Goal: Information Seeking & Learning: Learn about a topic

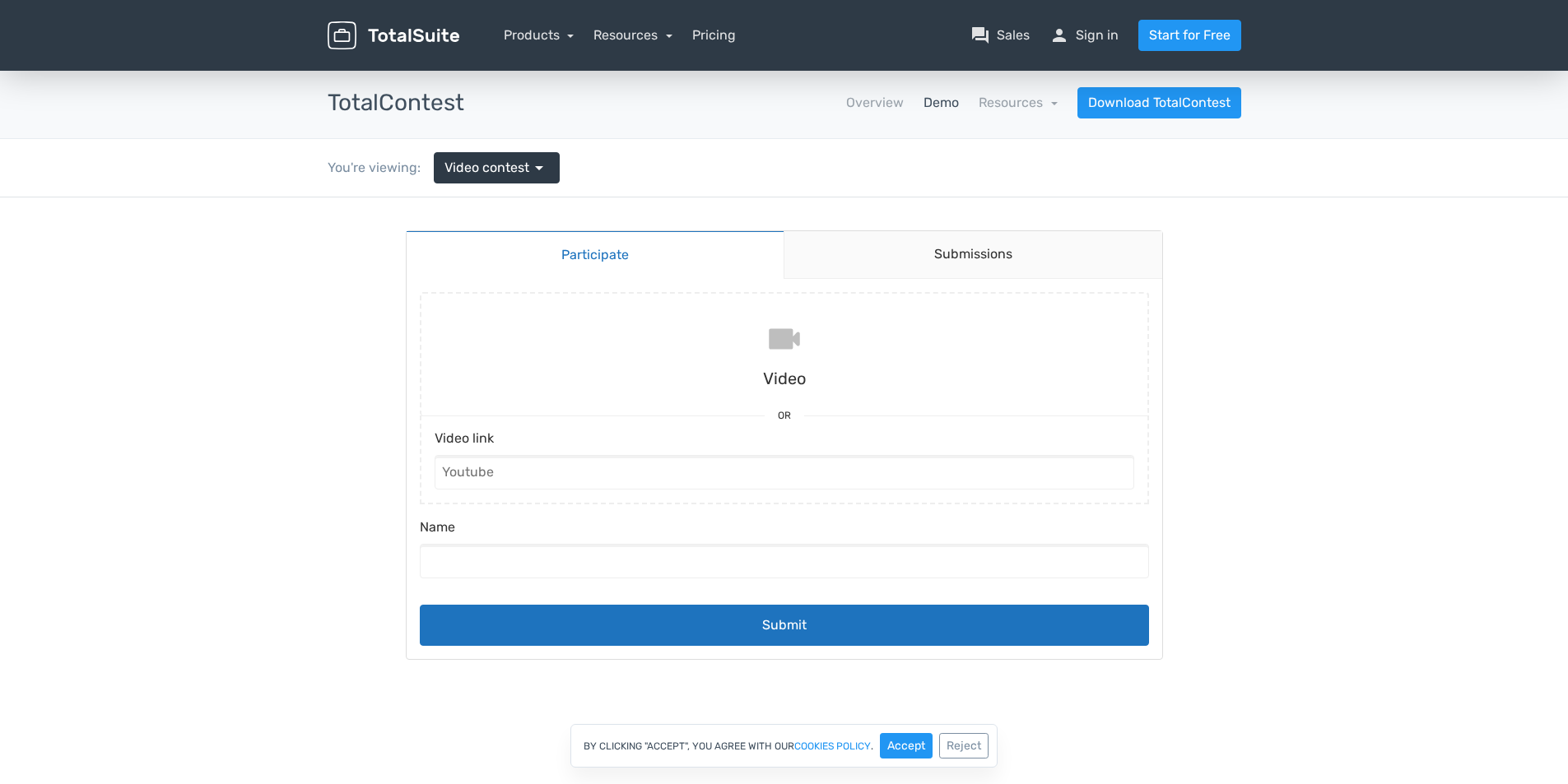
click at [740, 353] on input "file" at bounding box center [784, 353] width 742 height 123
click at [957, 93] on link "Demo" at bounding box center [941, 102] width 36 height 20
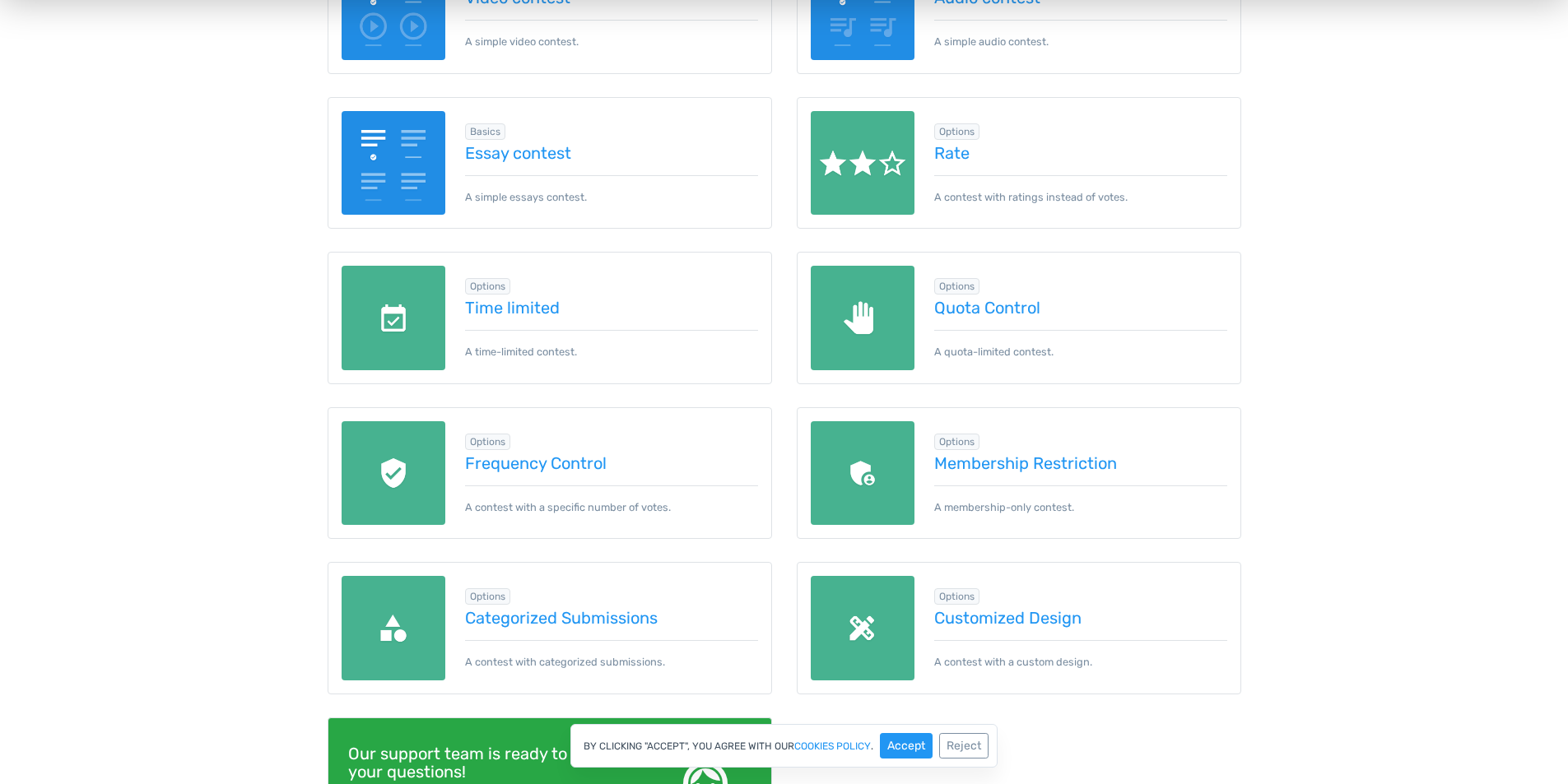
scroll to position [83, 0]
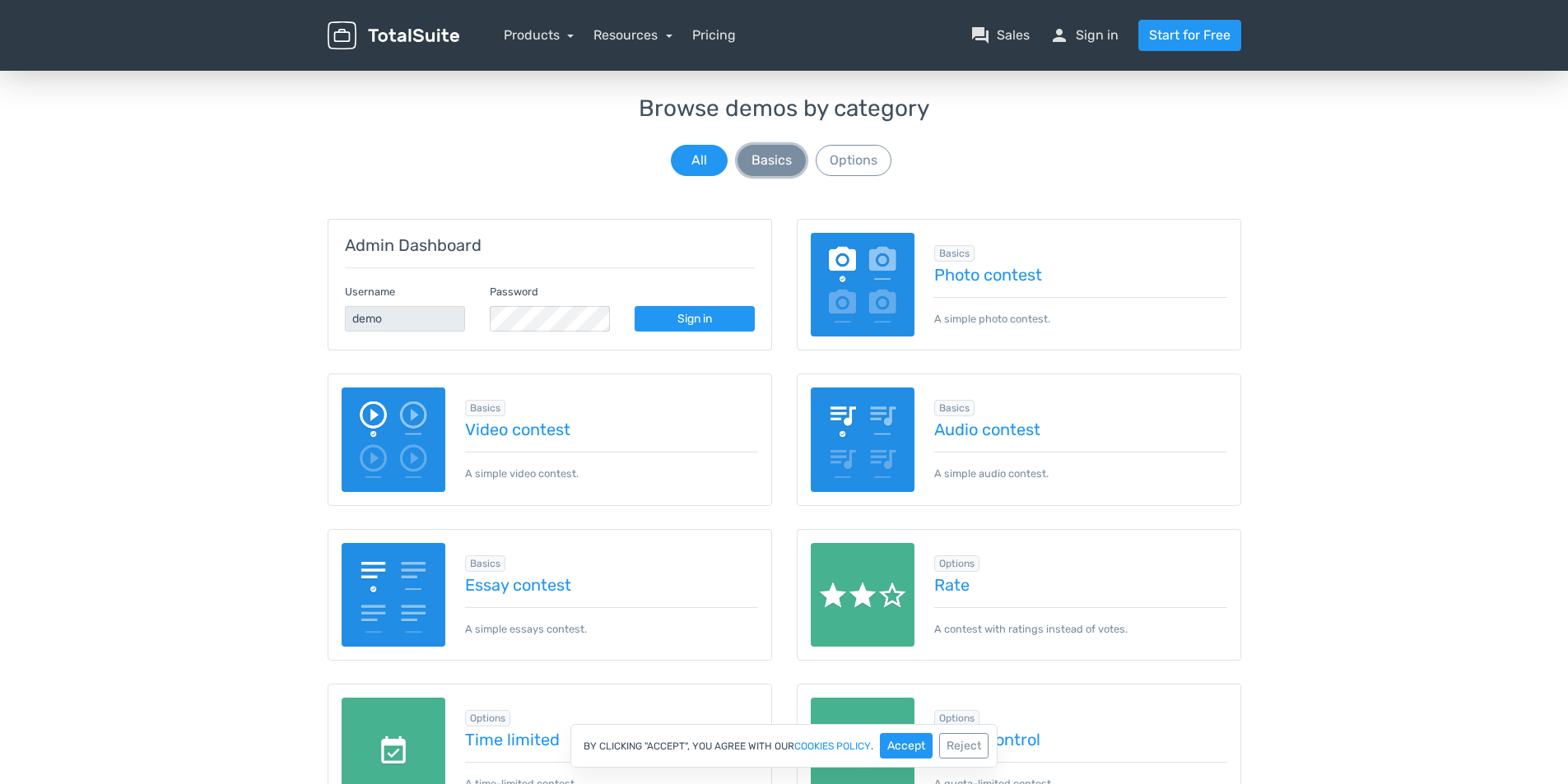
click at [786, 163] on button "Basics" at bounding box center [771, 160] width 69 height 31
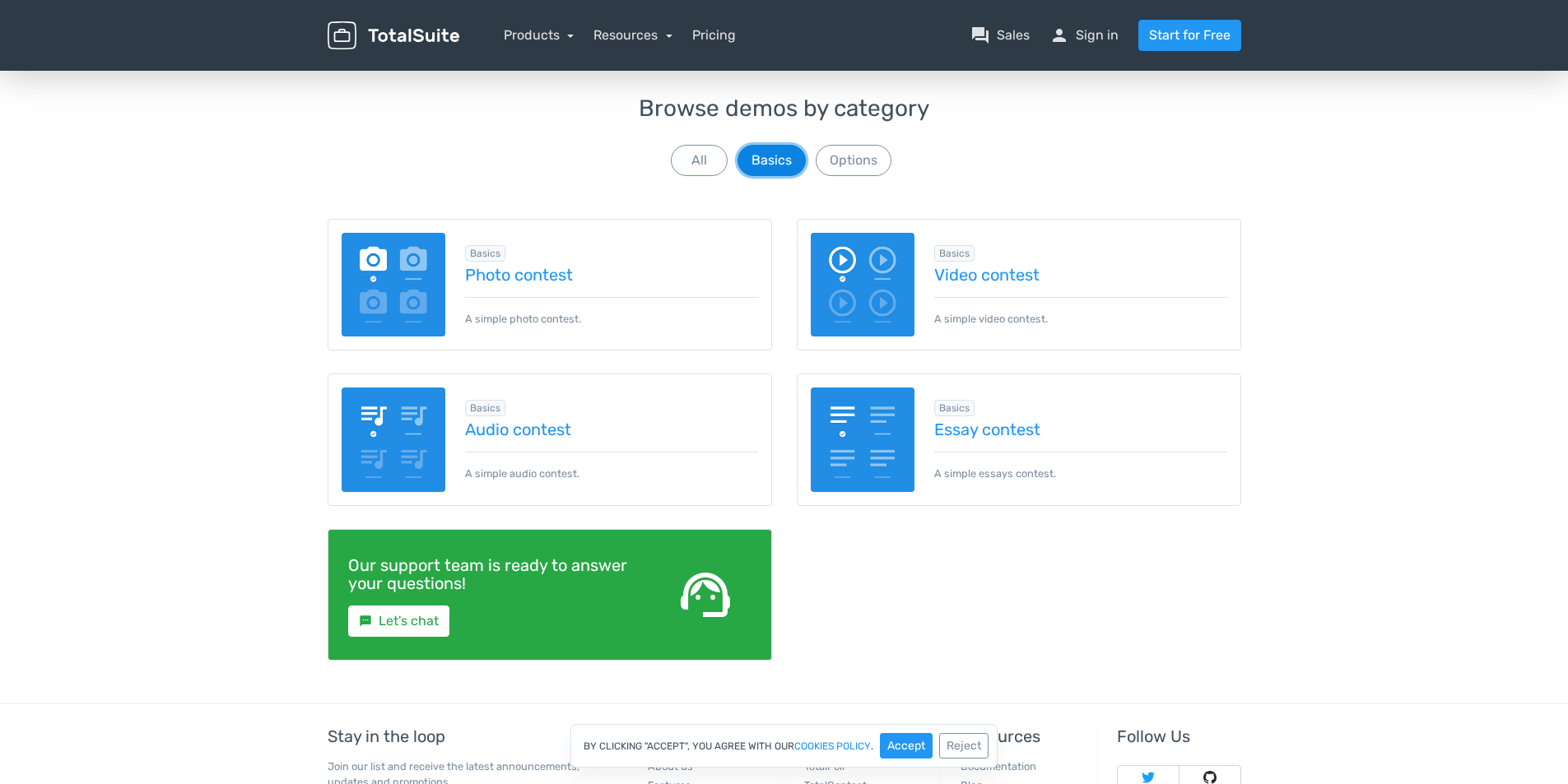
click at [742, 159] on button "Basics" at bounding box center [771, 160] width 69 height 31
click at [742, 155] on button "Basics" at bounding box center [771, 160] width 69 height 31
click at [708, 155] on button "All" at bounding box center [699, 160] width 56 height 31
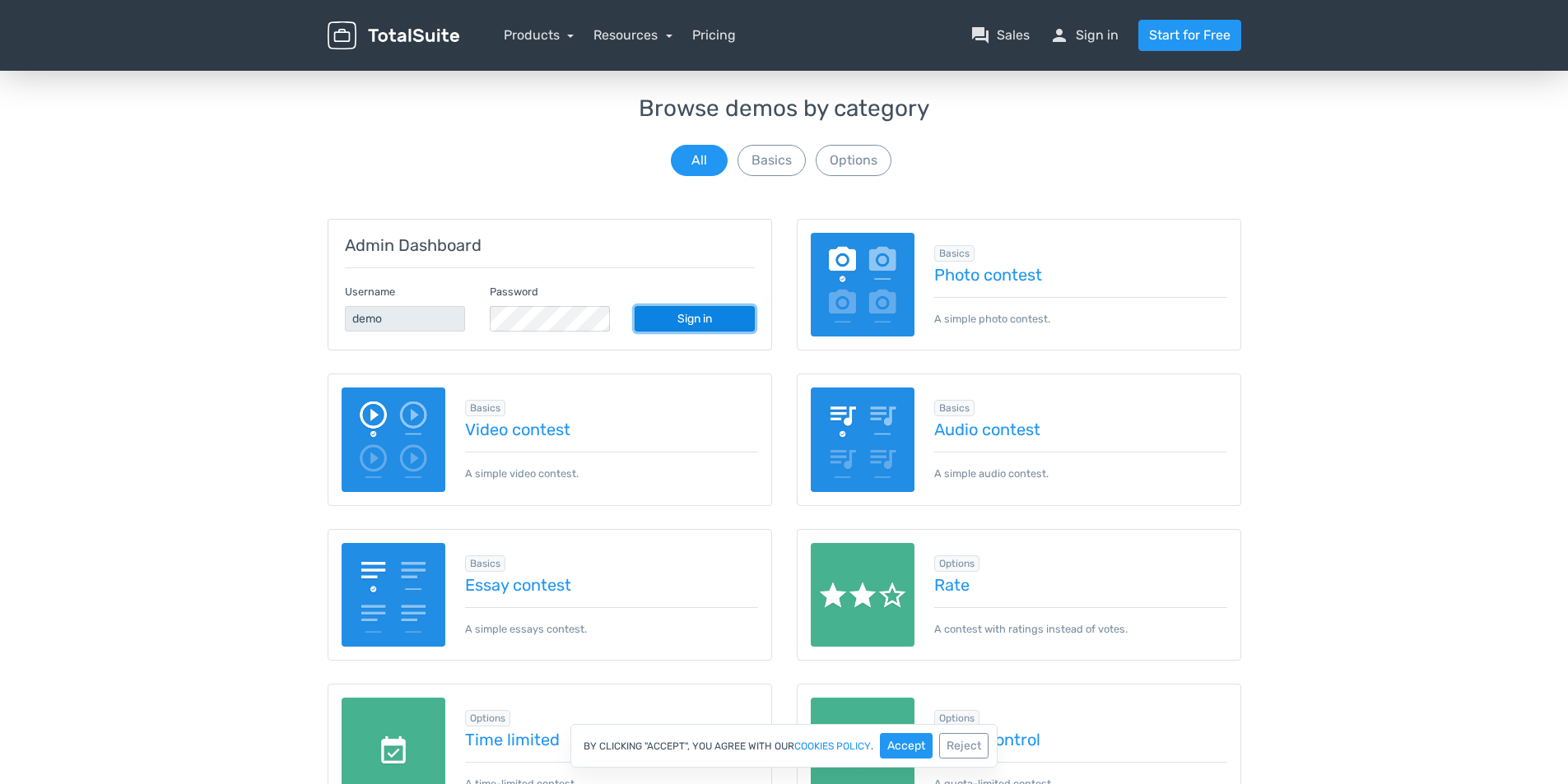
click at [677, 330] on link "Sign in" at bounding box center [695, 318] width 120 height 25
